Goal: Book appointment/travel/reservation

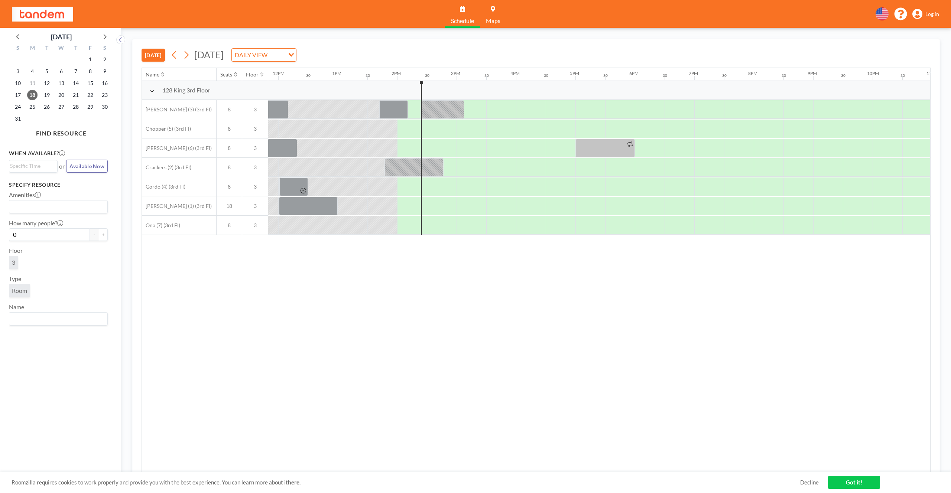
scroll to position [0, 765]
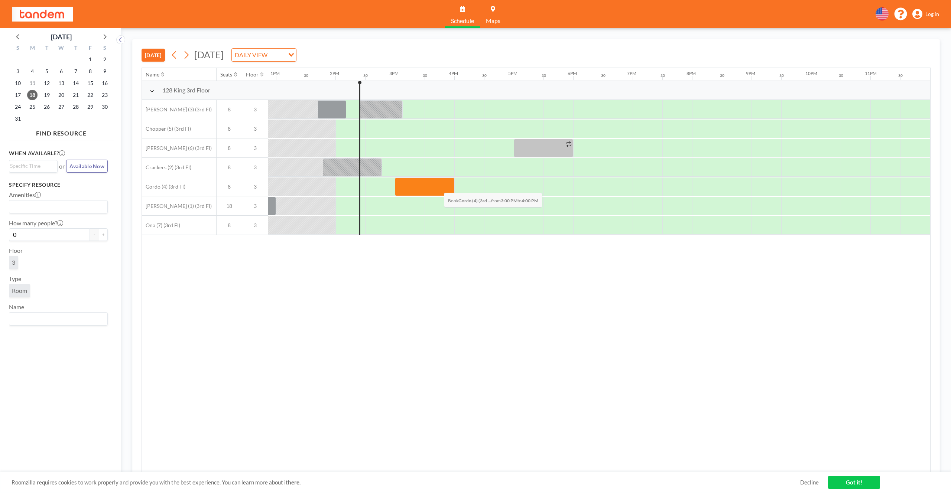
drag, startPoint x: 412, startPoint y: 189, endPoint x: 438, endPoint y: 187, distance: 25.7
click at [438, 187] on div at bounding box center [424, 187] width 59 height 19
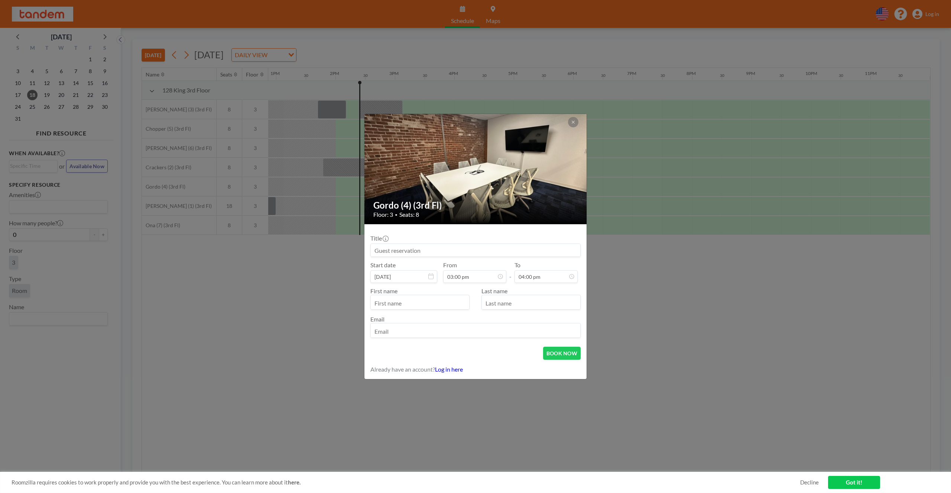
click at [426, 253] on input at bounding box center [476, 250] width 210 height 13
type input "RK"
click at [408, 305] on input "text" at bounding box center [420, 303] width 98 height 13
type input "R"
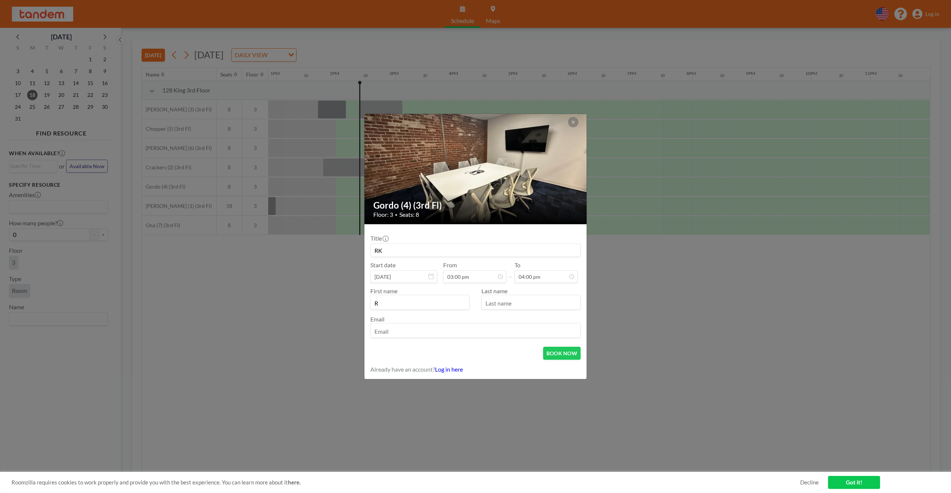
click at [493, 302] on input "text" at bounding box center [531, 303] width 98 height 13
type input "K"
click at [437, 334] on input "email" at bounding box center [476, 331] width 210 height 13
type input "[EMAIL_ADDRESS][DOMAIN_NAME]"
click at [549, 351] on button "BOOK NOW" at bounding box center [562, 353] width 38 height 13
